Goal: Task Accomplishment & Management: Use online tool/utility

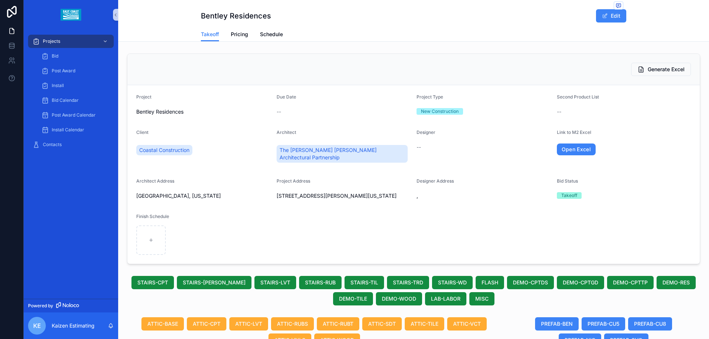
scroll to position [369, 0]
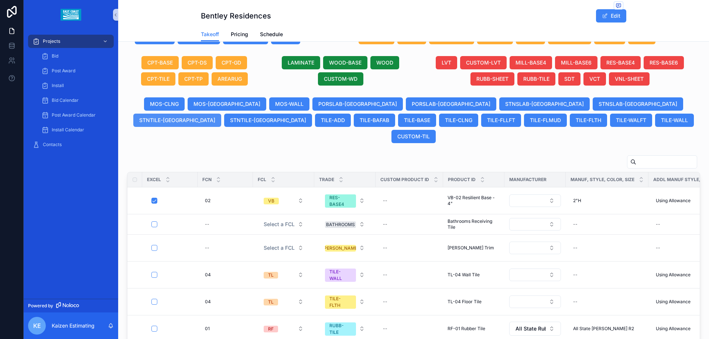
click at [215, 117] on span "STNTILE-[GEOGRAPHIC_DATA]" at bounding box center [177, 120] width 76 height 7
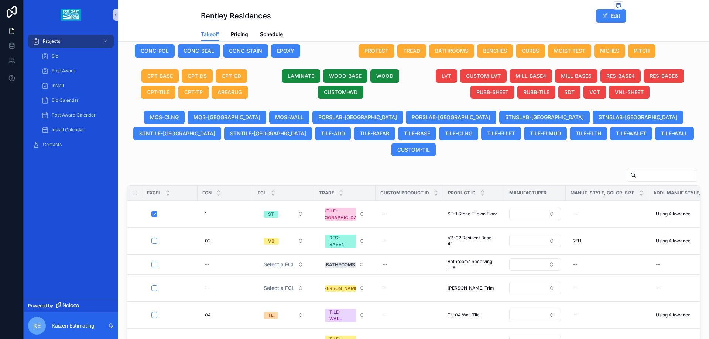
scroll to position [295, 0]
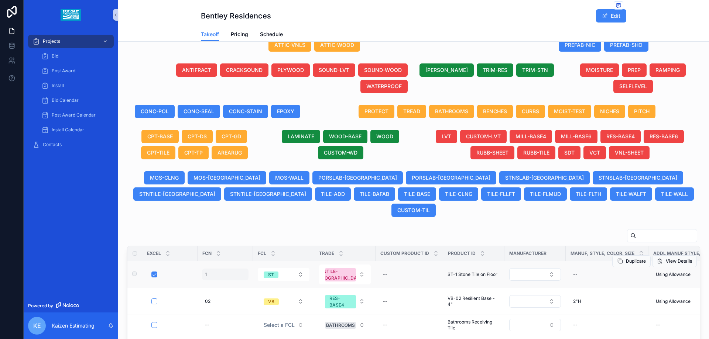
click at [217, 269] on div "1 1" at bounding box center [225, 275] width 47 height 12
type input "**"
click button "scrollable content" at bounding box center [295, 268] width 9 height 9
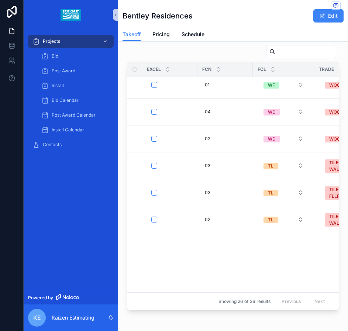
scroll to position [0, 0]
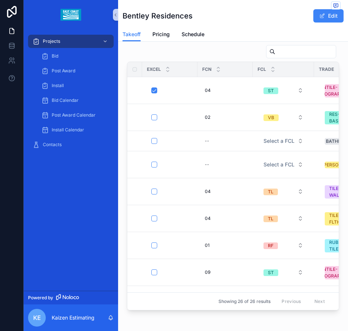
drag, startPoint x: 155, startPoint y: 278, endPoint x: 161, endPoint y: 279, distance: 6.0
click at [171, 276] on div "Excel FCN FCL Trade Custom Product ID Product ID Manufacturer Manuf, Style, Col…" at bounding box center [232, 186] width 211 height 248
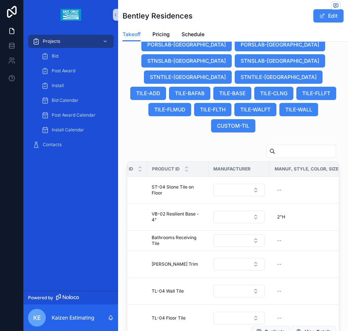
scroll to position [786, 0]
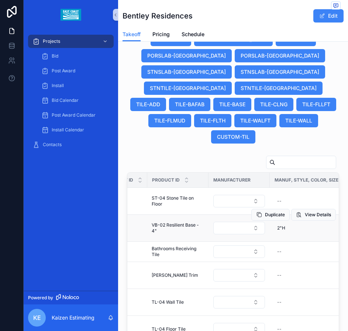
click at [251, 202] on div "Duplicate View Details" at bounding box center [293, 215] width 85 height 27
click at [229, 195] on button "Select Button" at bounding box center [239, 201] width 52 height 13
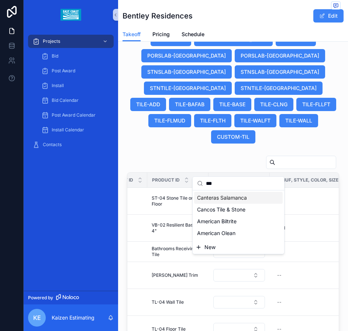
type input "***"
click at [211, 199] on span "Canteras Salamanca" at bounding box center [222, 197] width 50 height 7
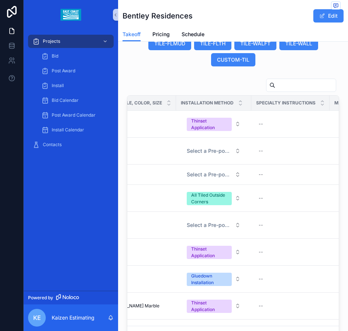
scroll to position [0, 580]
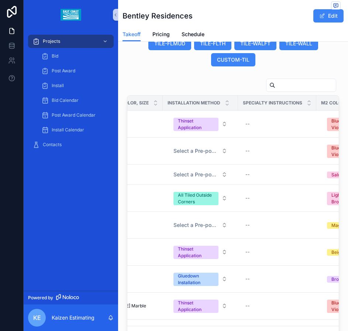
click at [197, 78] on div "scrollable content" at bounding box center [233, 86] width 212 height 17
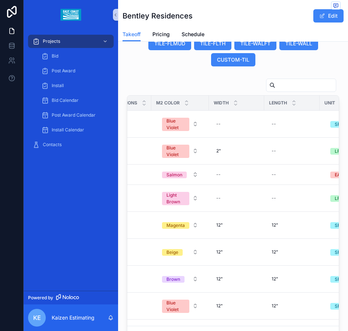
scroll to position [0, 769]
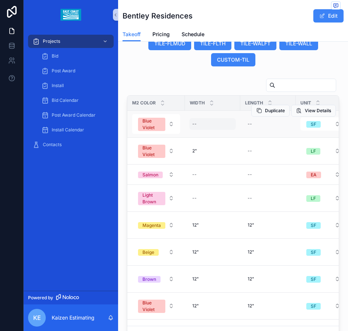
click at [191, 118] on div "--" at bounding box center [212, 124] width 47 height 12
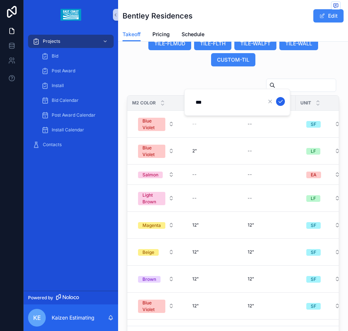
type input "***"
click at [279, 99] on icon "scrollable content" at bounding box center [281, 102] width 6 height 6
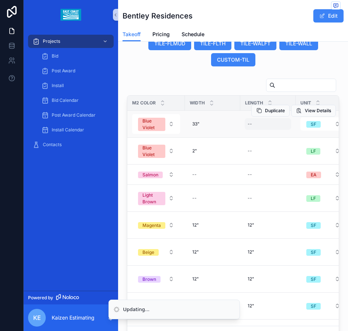
click at [248, 121] on div "--" at bounding box center [250, 124] width 4 height 6
type input "**"
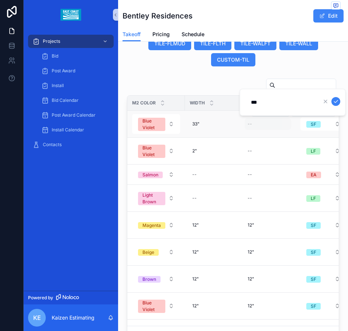
click button "scrollable content" at bounding box center [335, 101] width 9 height 9
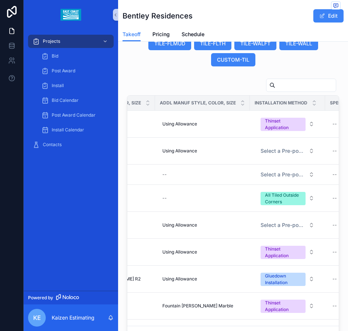
scroll to position [0, 409]
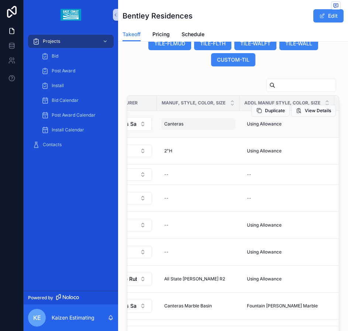
click at [189, 118] on div "Canteras Canteras" at bounding box center [198, 124] width 74 height 12
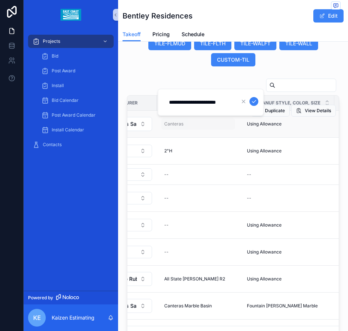
scroll to position [0, 4]
type input "**********"
click button "scrollable content" at bounding box center [253, 101] width 9 height 9
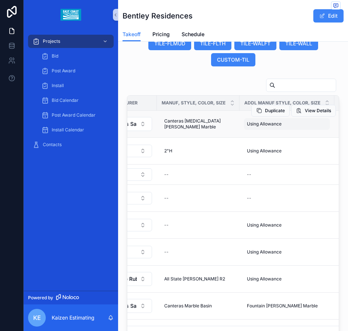
click at [247, 118] on div "Using Allowance Using Allowance" at bounding box center [287, 124] width 86 height 12
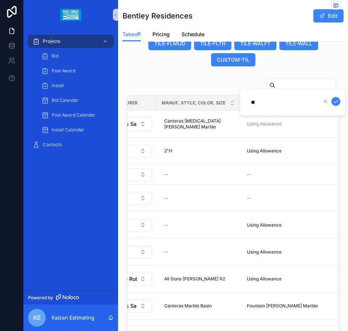
type input "*"
click button "scrollable content" at bounding box center [335, 101] width 9 height 9
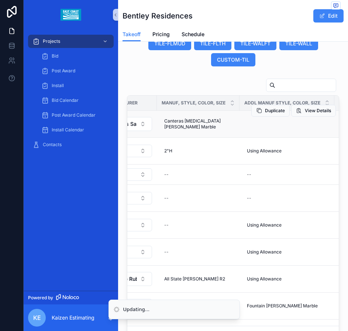
click at [266, 110] on td "scrollable content" at bounding box center [287, 123] width 95 height 27
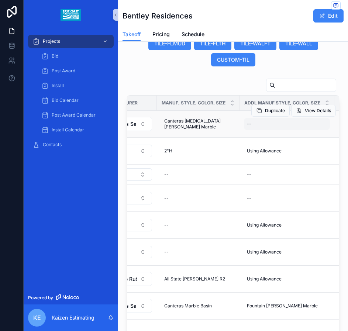
click at [253, 118] on div "--" at bounding box center [287, 124] width 86 height 12
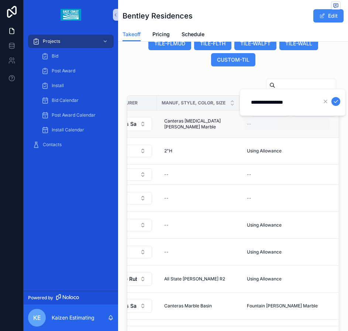
type input "**********"
click button "scrollable content" at bounding box center [335, 101] width 9 height 9
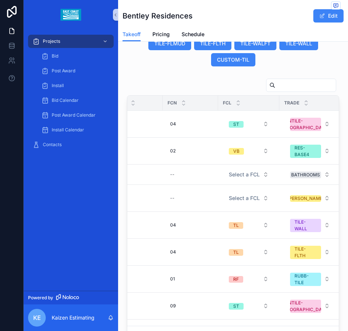
scroll to position [0, 0]
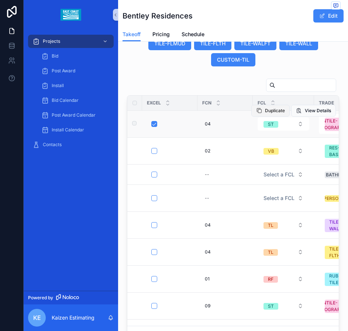
click at [265, 108] on span "Duplicate" at bounding box center [275, 111] width 20 height 6
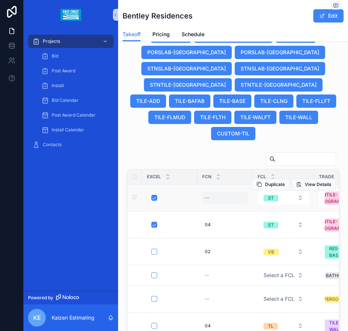
drag, startPoint x: 336, startPoint y: 194, endPoint x: 209, endPoint y: 167, distance: 130.2
click at [209, 195] on div "--" at bounding box center [207, 198] width 4 height 6
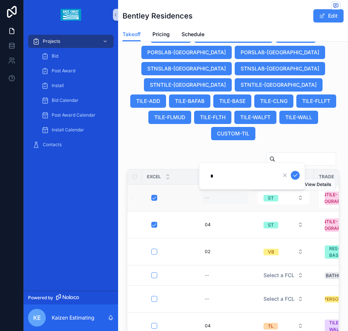
type input "**"
click button "scrollable content" at bounding box center [295, 175] width 9 height 9
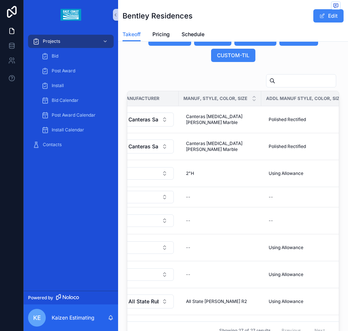
scroll to position [0, 393]
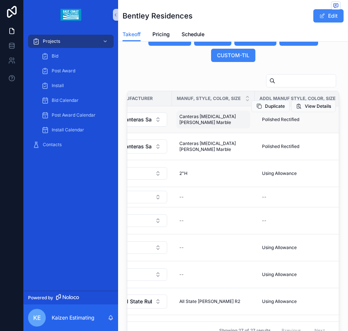
click at [213, 111] on div "Canteras [MEDICAL_DATA][PERSON_NAME] Marble Canteras [MEDICAL_DATA] Grey Marble" at bounding box center [213, 120] width 74 height 18
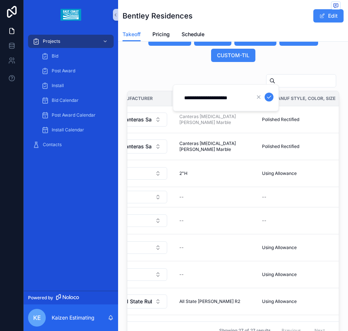
scroll to position [0, 0]
type input "**********"
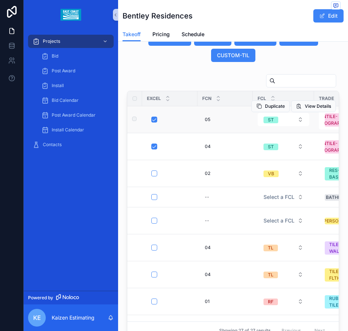
click at [172, 117] on div "scrollable content" at bounding box center [171, 120] width 41 height 6
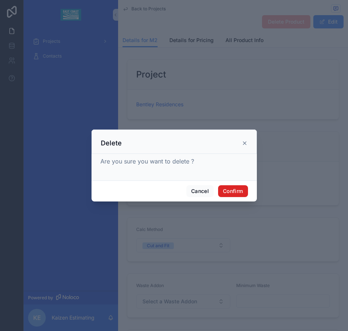
click at [225, 190] on button "Confirm" at bounding box center [233, 191] width 30 height 12
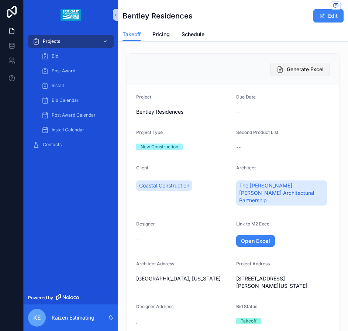
click at [302, 74] on button "Generate Excel" at bounding box center [300, 69] width 60 height 13
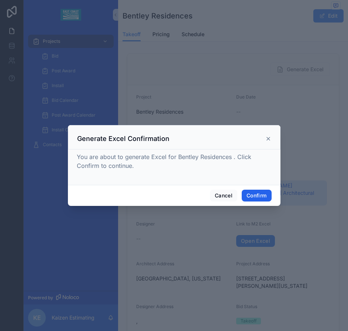
click at [256, 195] on button "Confirm" at bounding box center [257, 196] width 30 height 12
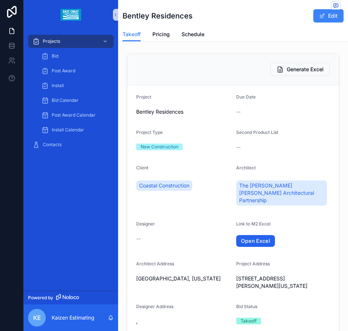
click at [241, 235] on link "Open Excel" at bounding box center [255, 241] width 39 height 12
